Goal: Use online tool/utility

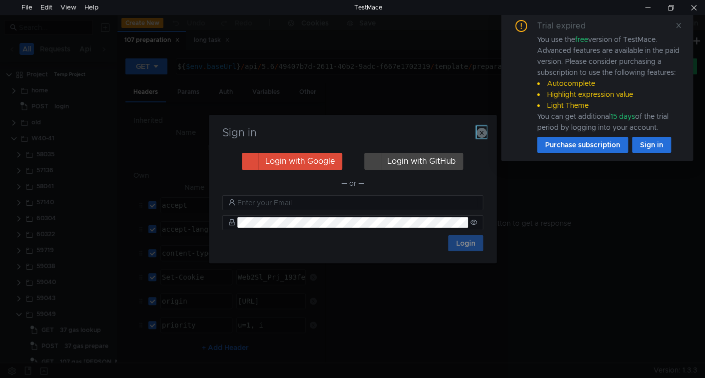
click at [482, 133] on icon "button" at bounding box center [482, 133] width 10 height 10
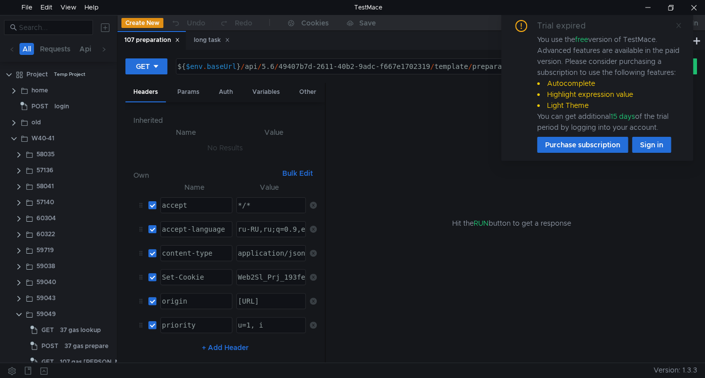
click at [676, 24] on icon at bounding box center [678, 25] width 7 height 7
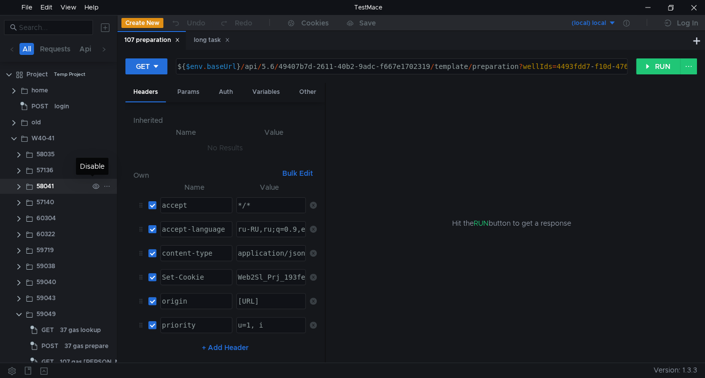
scroll to position [43, 0]
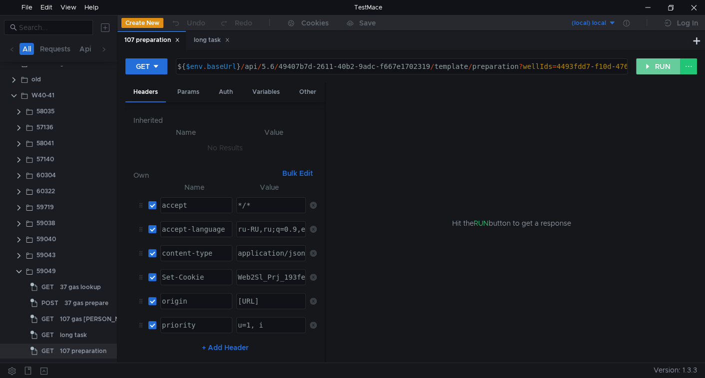
click at [649, 67] on button "RUN" at bounding box center [658, 66] width 44 height 16
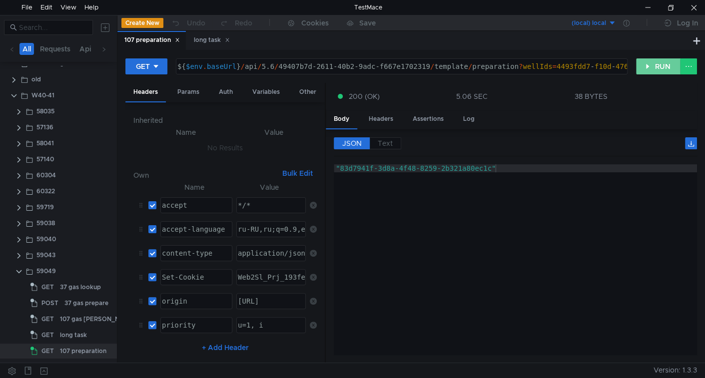
click at [661, 66] on button "RUN" at bounding box center [658, 66] width 44 height 16
click at [653, 64] on button "RUN" at bounding box center [658, 66] width 44 height 16
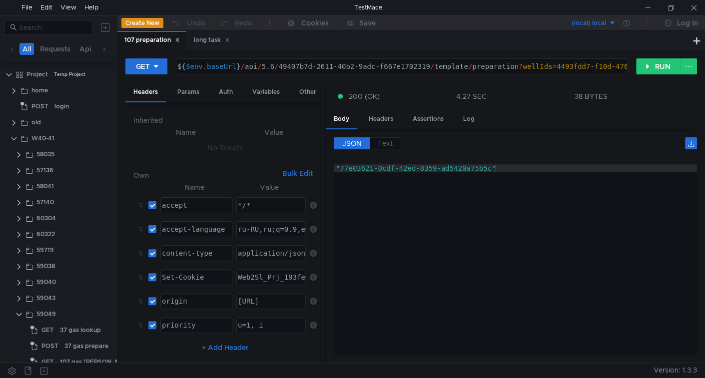
scroll to position [43, 0]
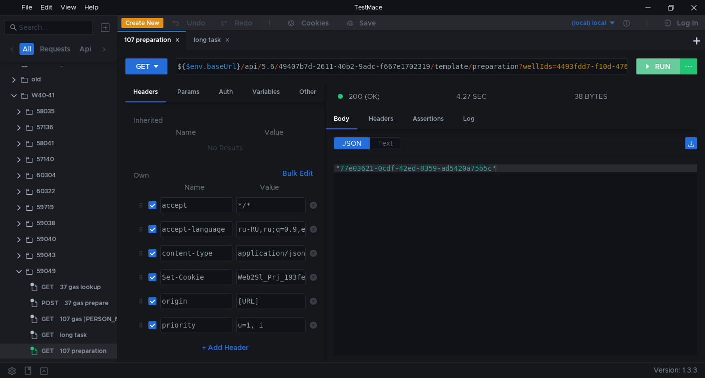
click at [646, 72] on button "RUN" at bounding box center [658, 66] width 44 height 16
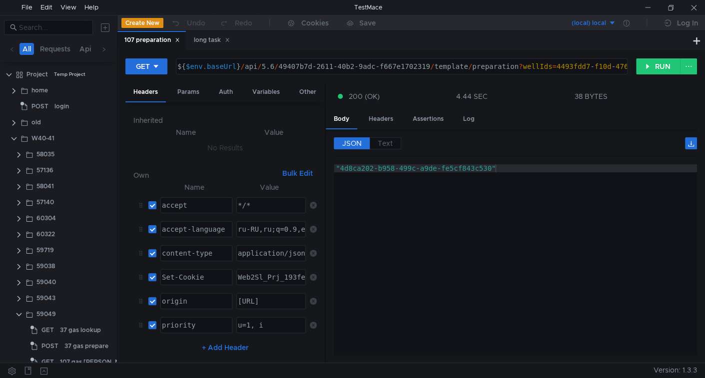
scroll to position [43, 0]
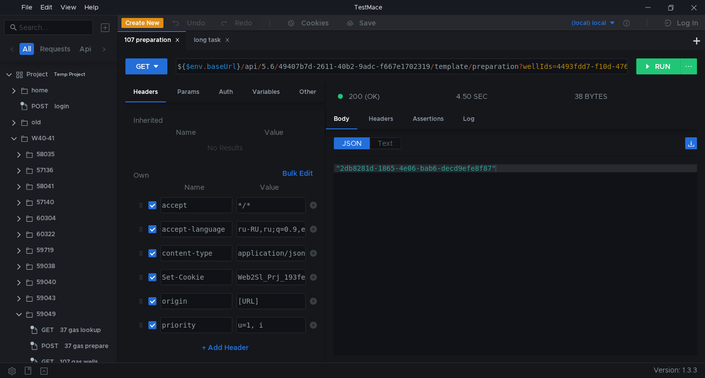
scroll to position [43, 0]
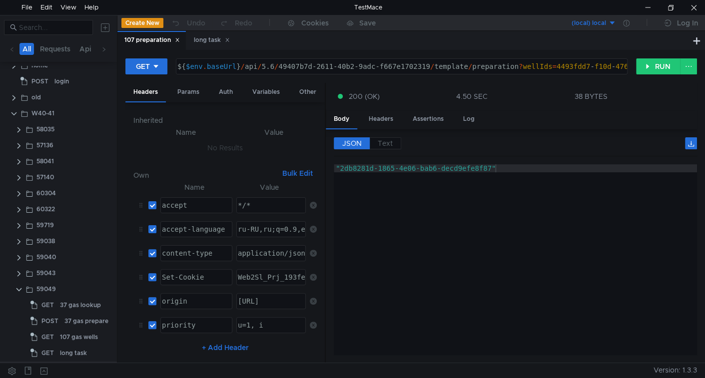
scroll to position [43, 0]
